Goal: Find specific page/section: Find specific page/section

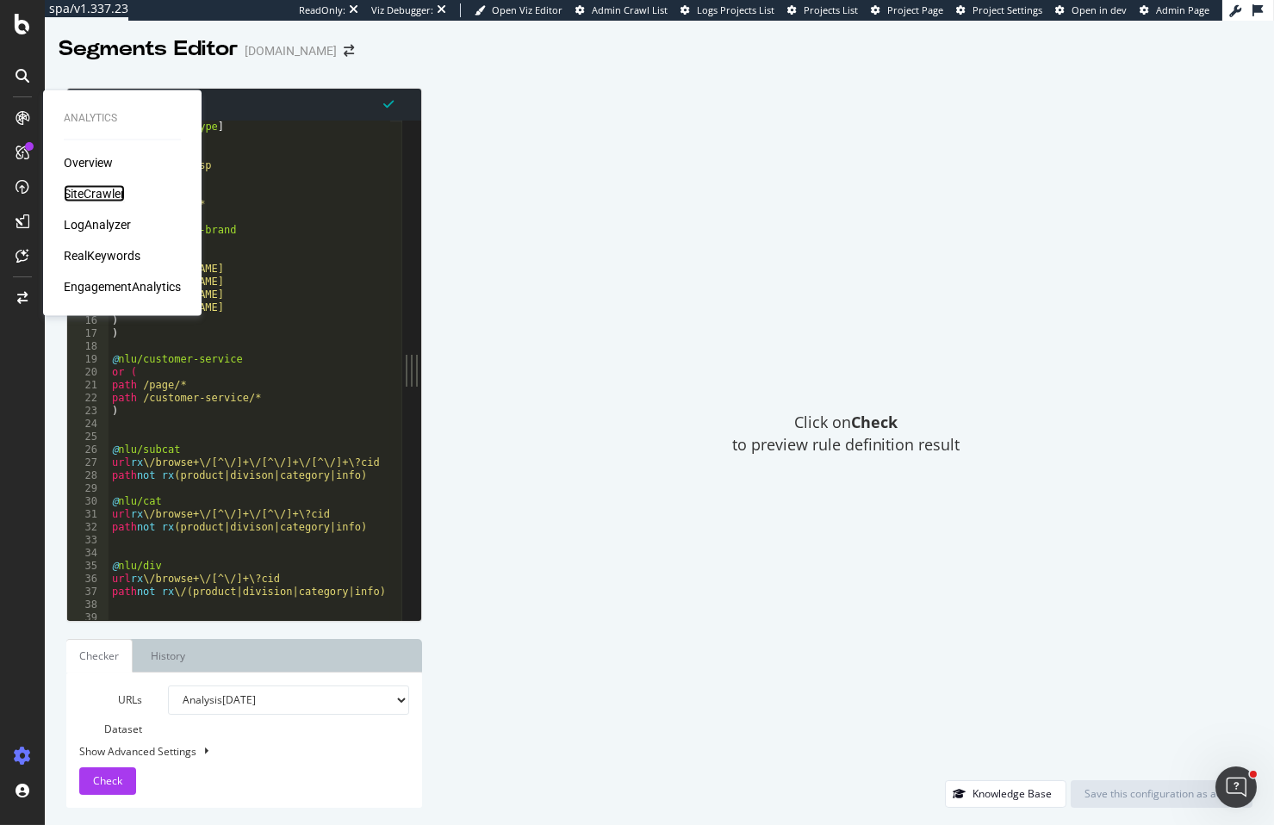
click at [78, 191] on div "SiteCrawler" at bounding box center [94, 193] width 61 height 17
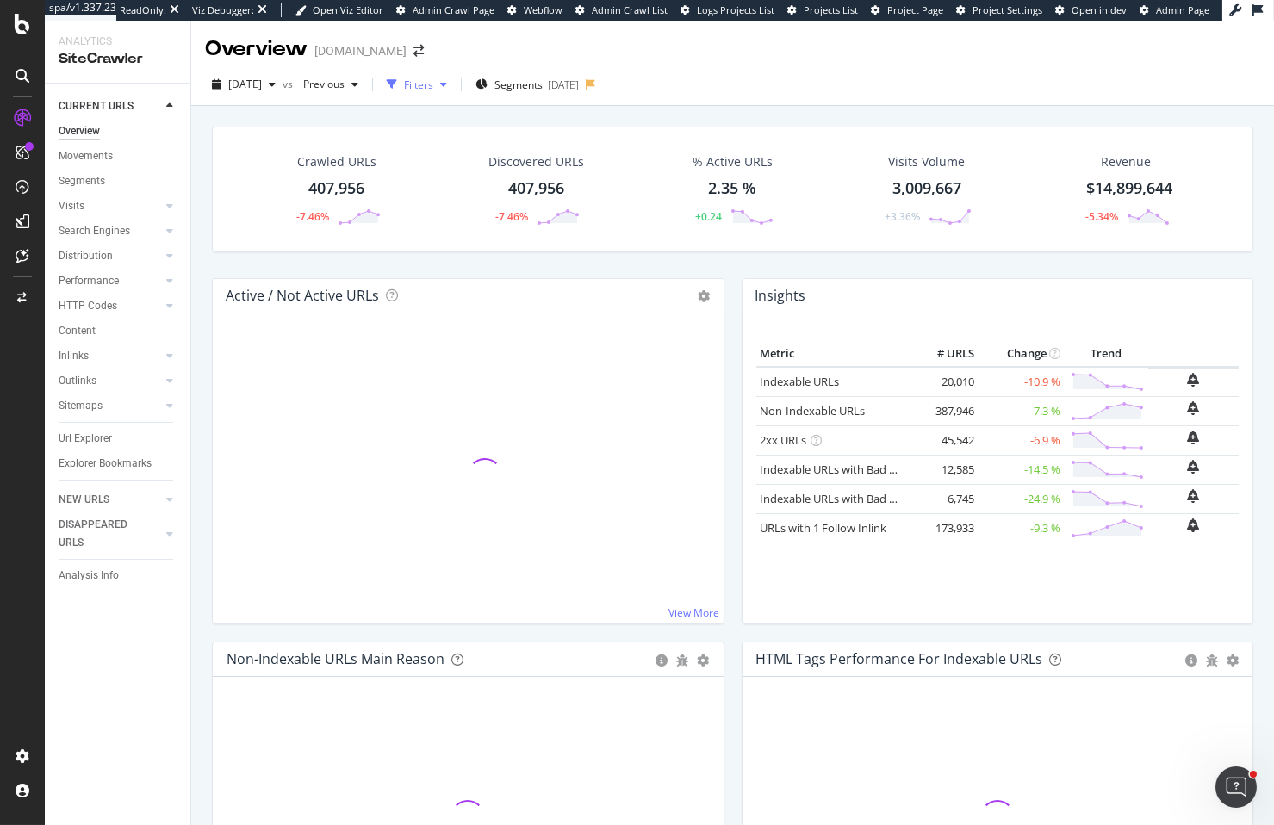
click at [433, 88] on div "Filters" at bounding box center [418, 85] width 29 height 15
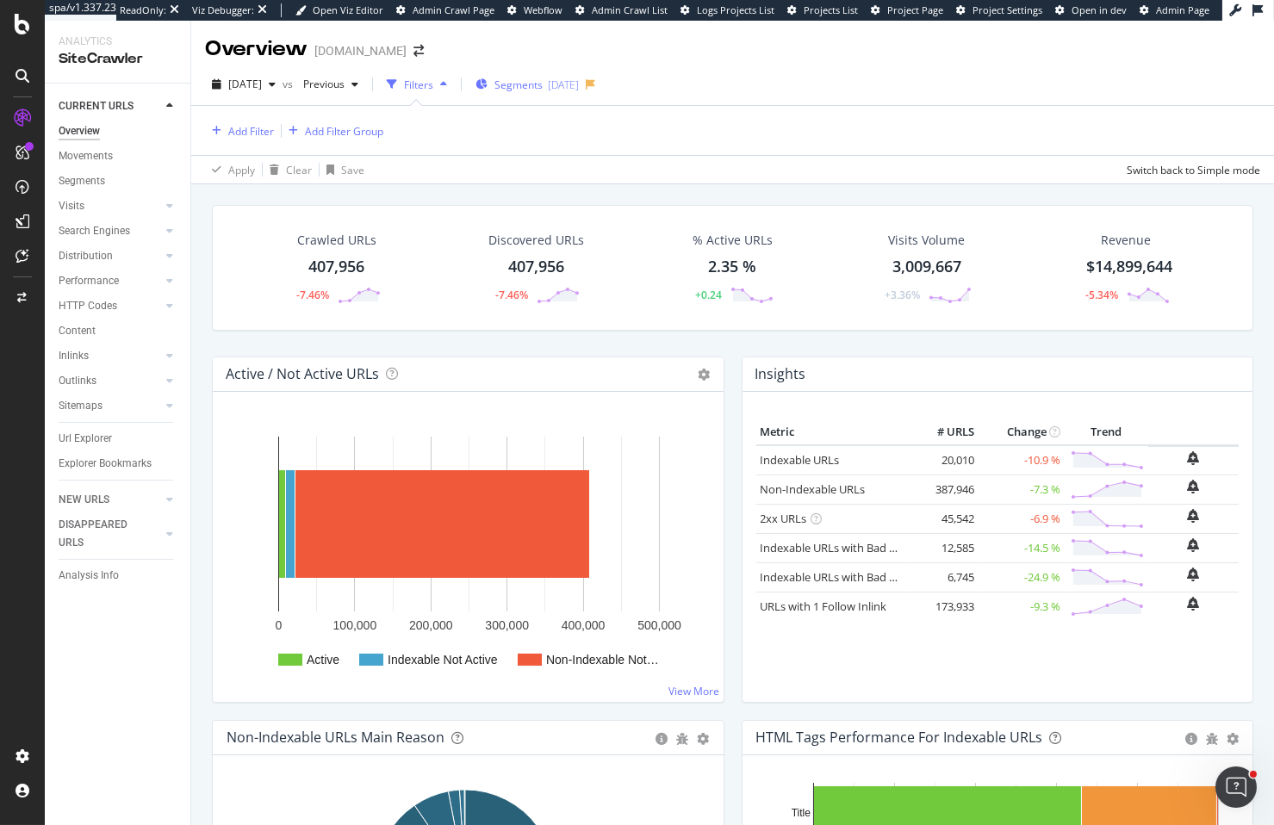
click at [528, 89] on div "Segments [DATE]" at bounding box center [527, 85] width 103 height 15
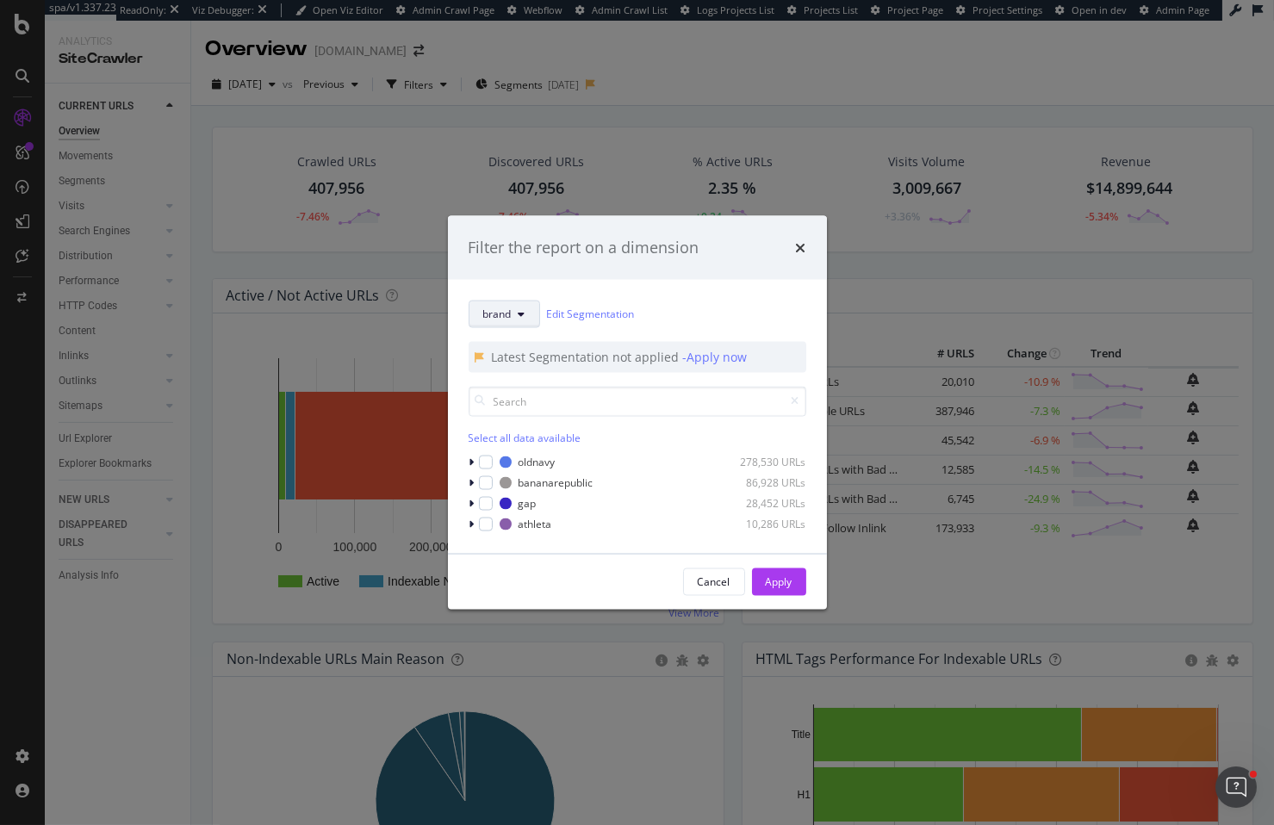
click at [528, 314] on button "brand" at bounding box center [505, 314] width 72 height 28
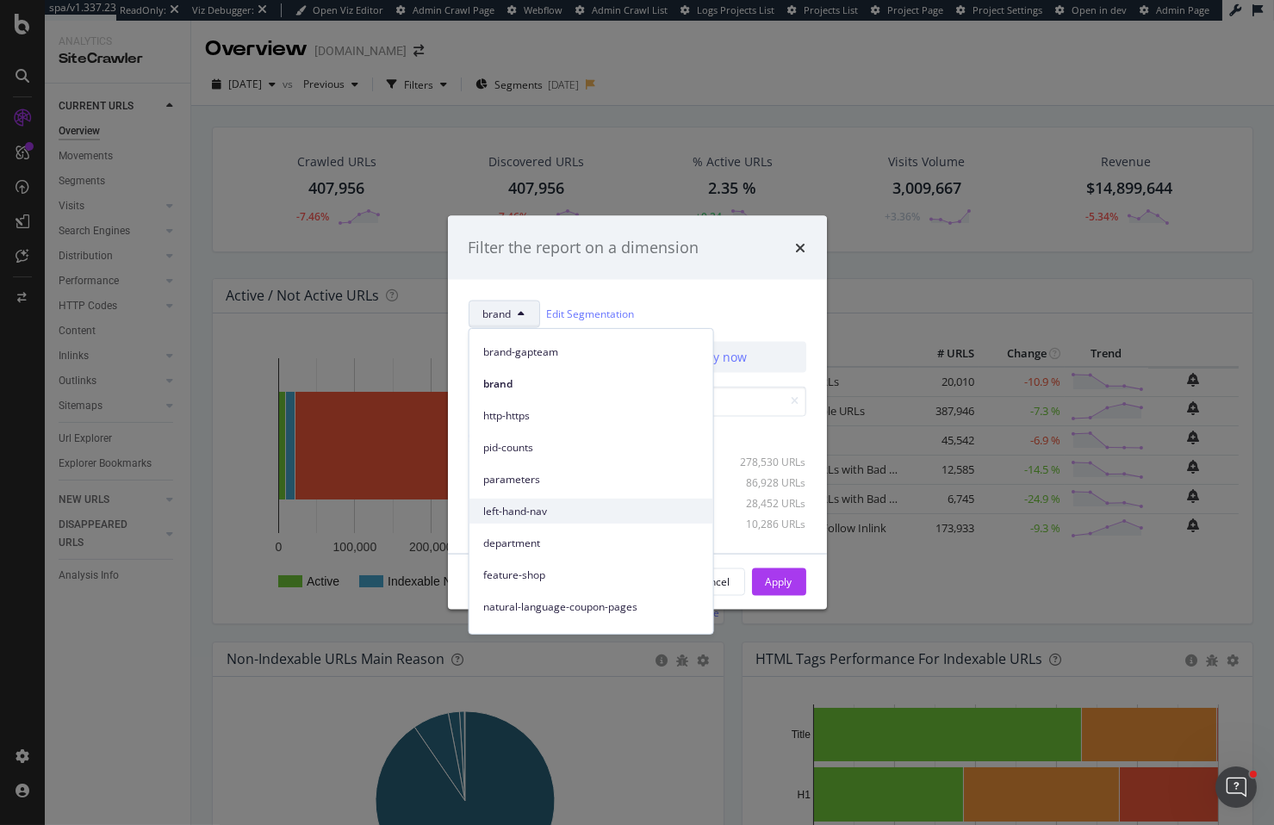
scroll to position [77, 0]
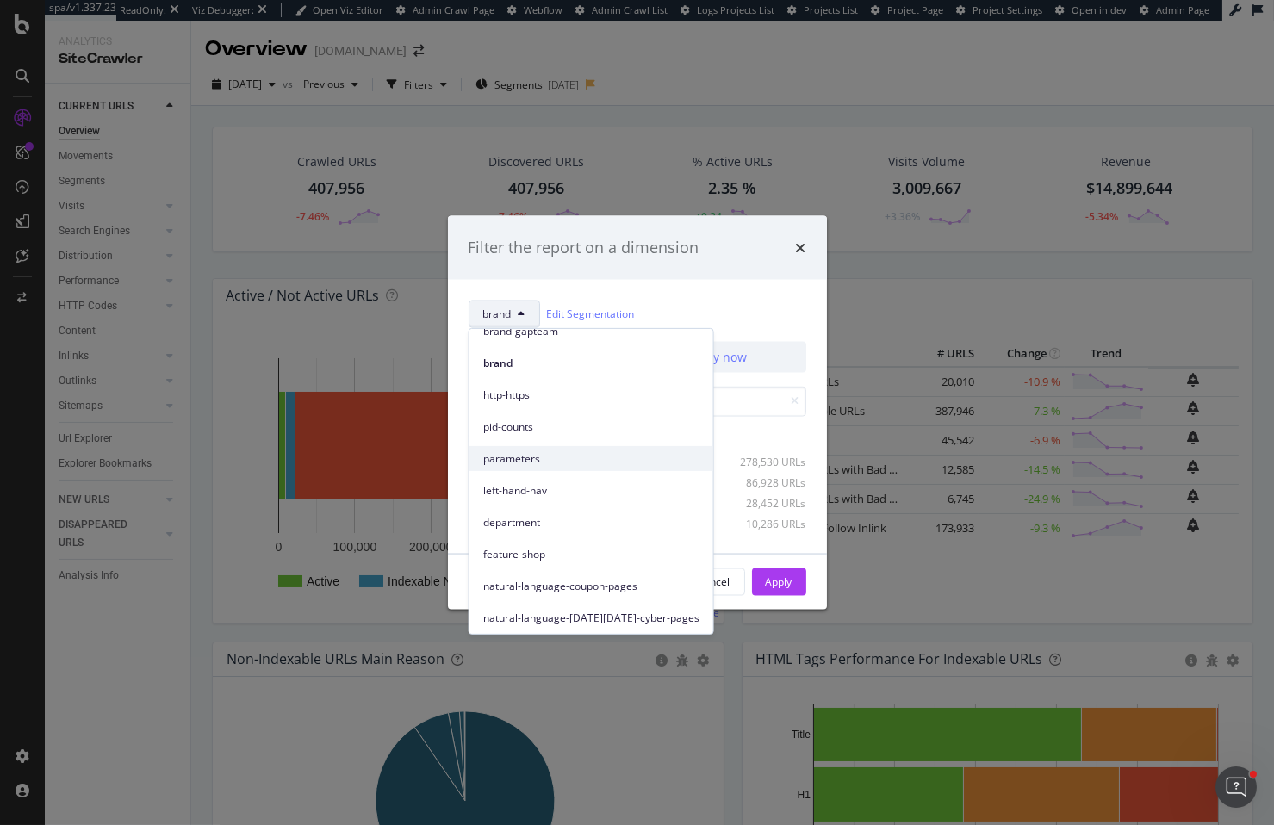
click at [607, 463] on span "parameters" at bounding box center [591, 459] width 216 height 16
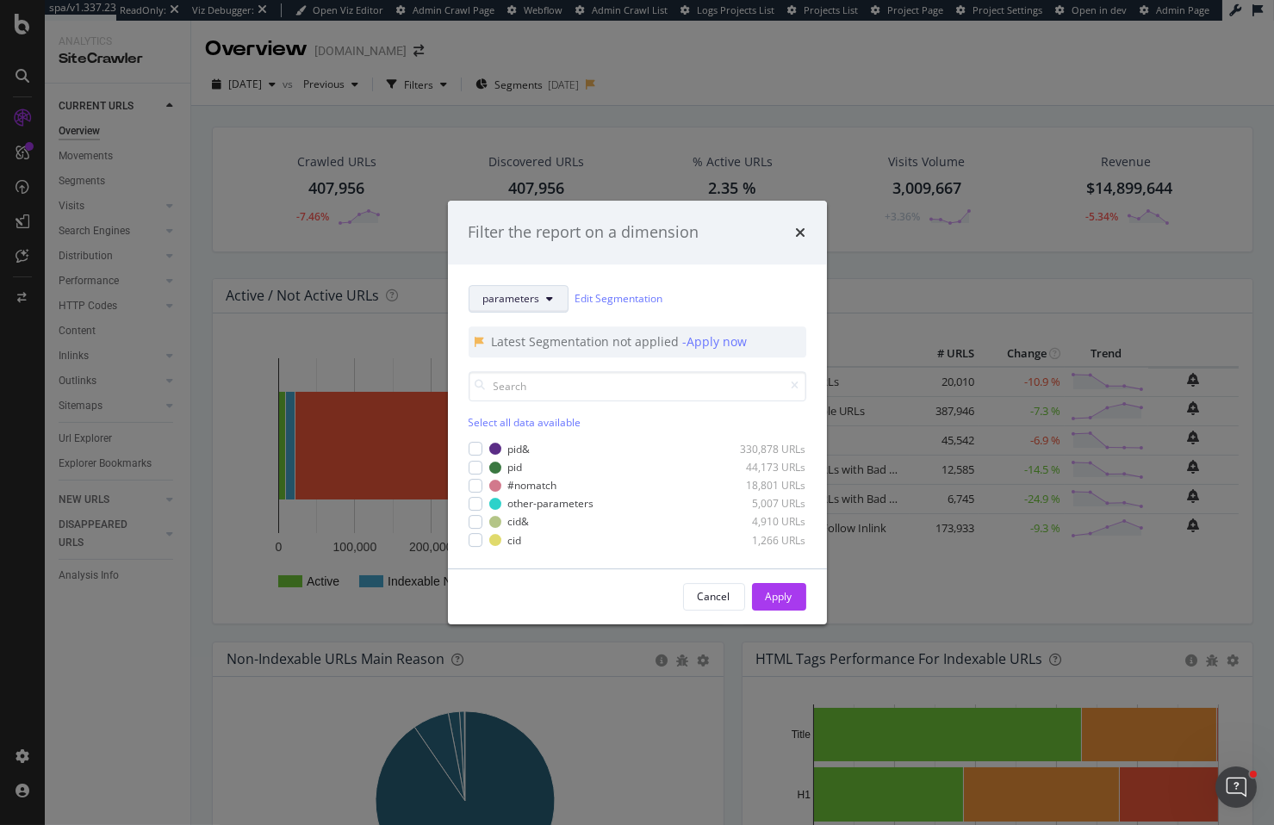
click at [539, 288] on button "parameters" at bounding box center [519, 299] width 100 height 28
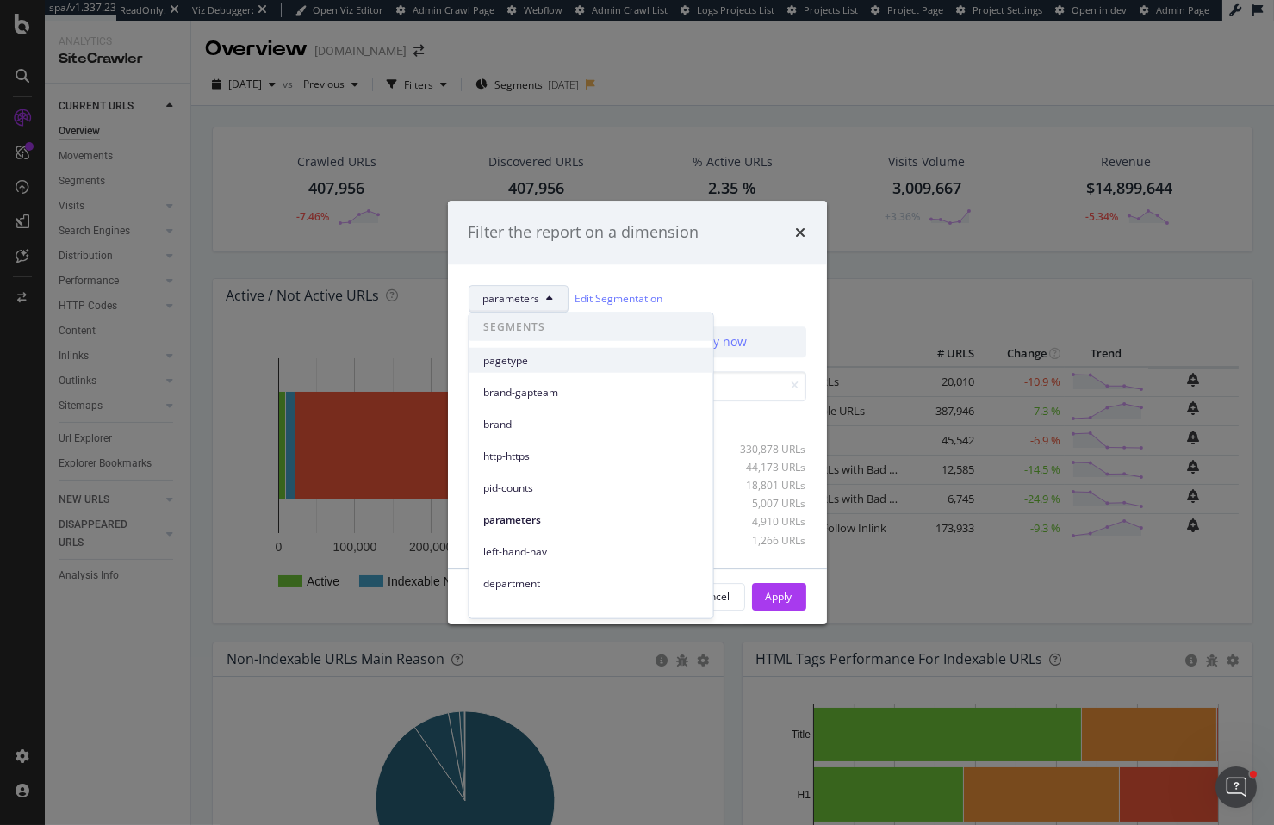
click at [539, 365] on span "pagetype" at bounding box center [591, 360] width 216 height 16
